Goal: Check status: Check status

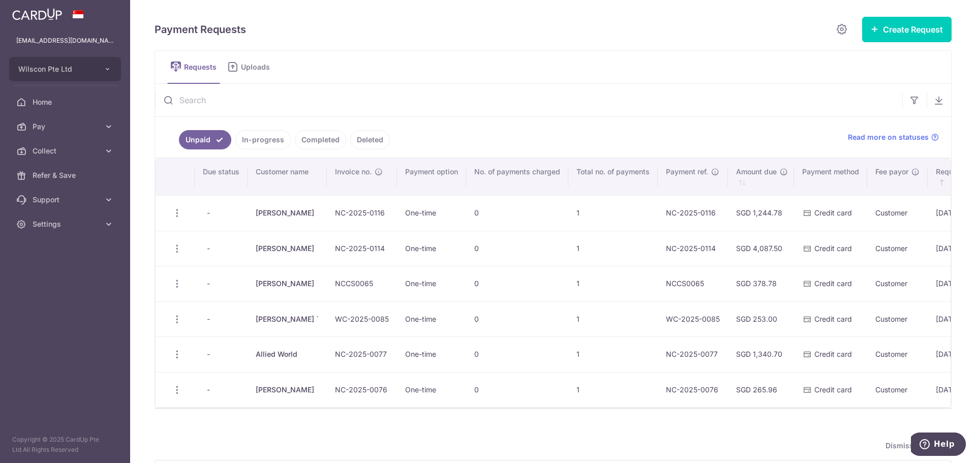
click at [555, 133] on ul "Unpaid In-progress Completed Deleted" at bounding box center [495, 137] width 681 height 41
click at [234, 136] on li "In-progress" at bounding box center [260, 139] width 59 height 19
click at [255, 140] on link "In-progress" at bounding box center [262, 139] width 55 height 19
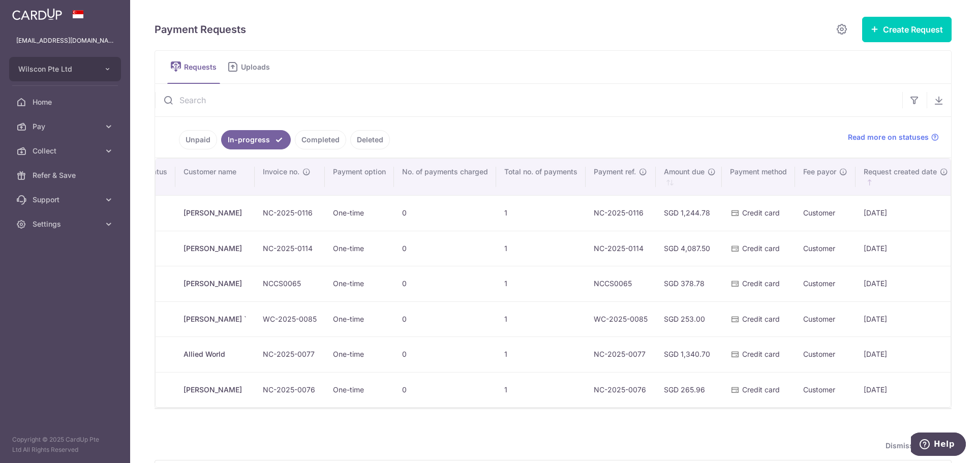
scroll to position [0, 71]
click at [304, 129] on ul "Unpaid In-progress Completed Deleted" at bounding box center [495, 137] width 681 height 41
click at [312, 135] on link "Completed" at bounding box center [320, 139] width 51 height 19
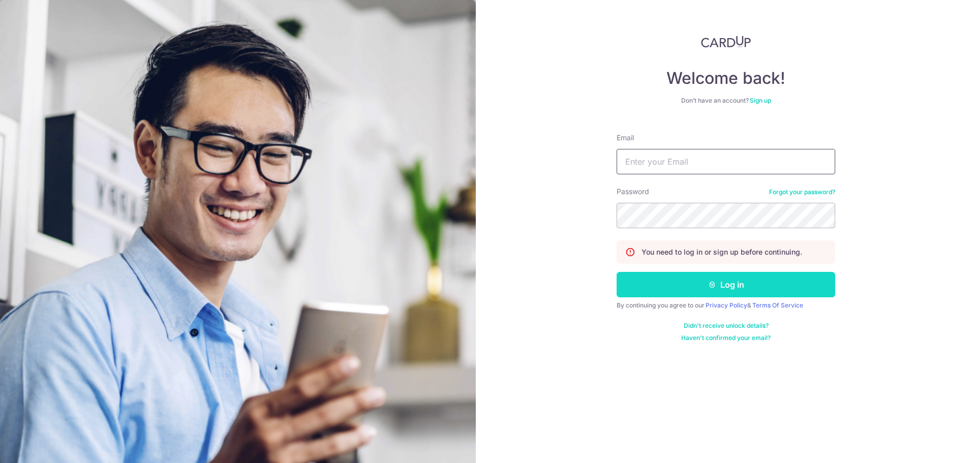
type input "[EMAIL_ADDRESS][DOMAIN_NAME]"
click at [687, 282] on button "Log in" at bounding box center [726, 284] width 219 height 25
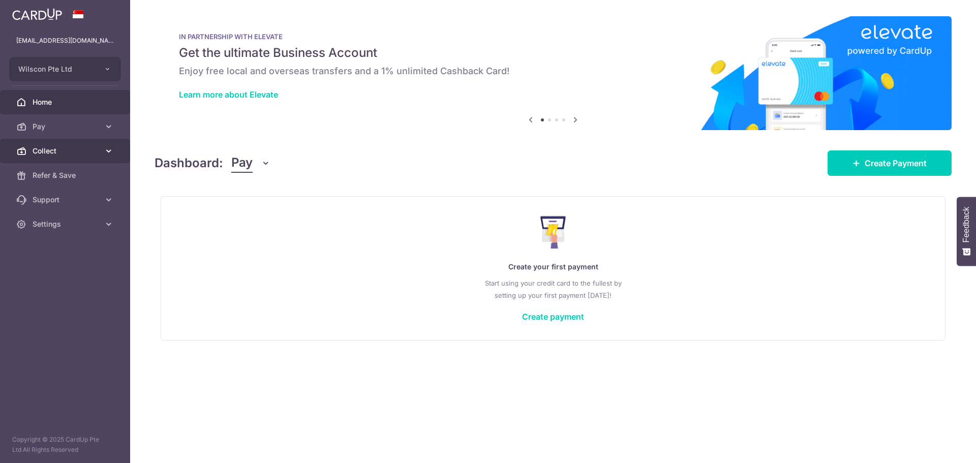
click at [103, 155] on link "Collect" at bounding box center [65, 151] width 130 height 24
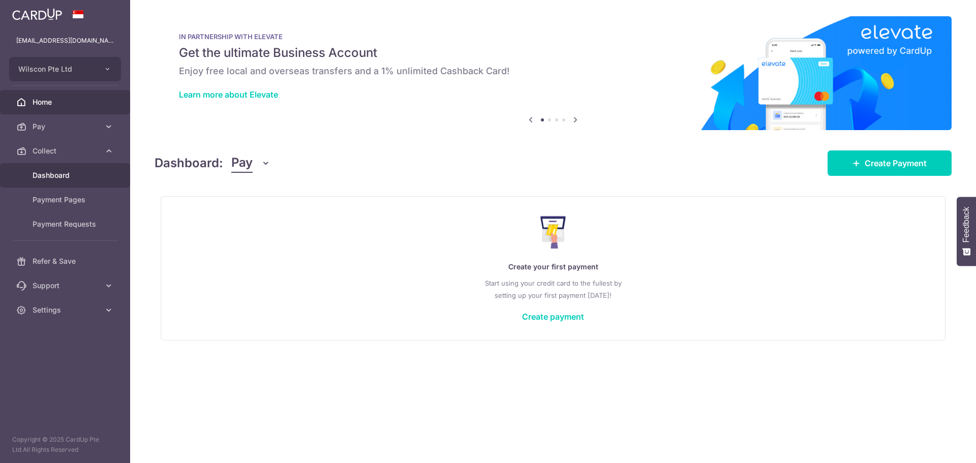
click at [91, 185] on link "Dashboard" at bounding box center [65, 175] width 130 height 24
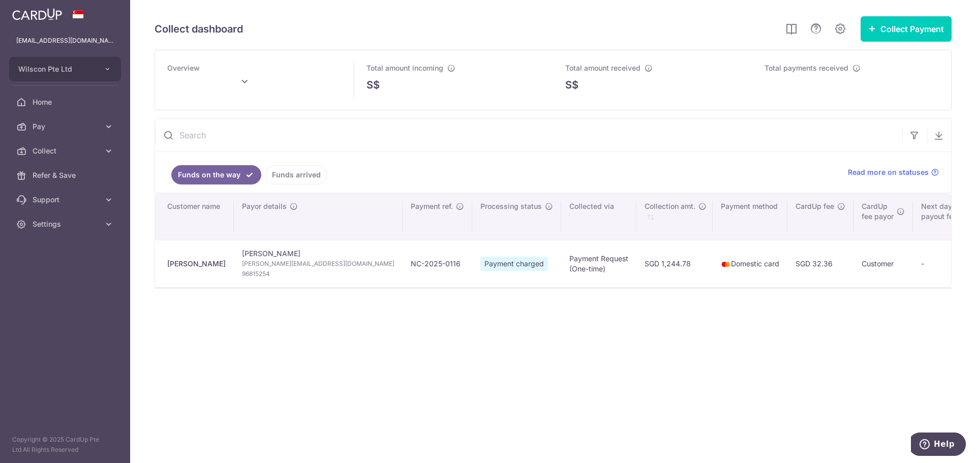
type input "[DATE]"
